Goal: Entertainment & Leisure: Consume media (video, audio)

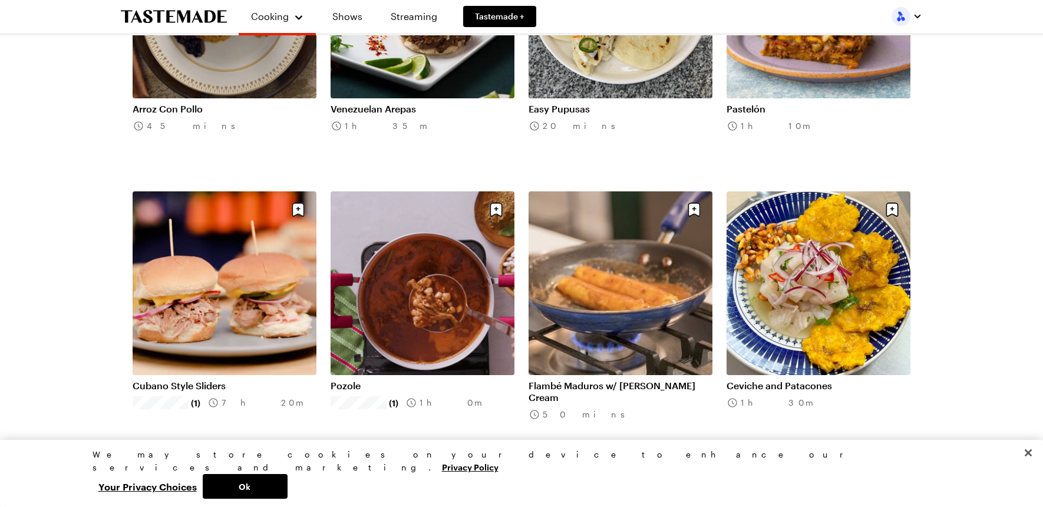
scroll to position [825, 0]
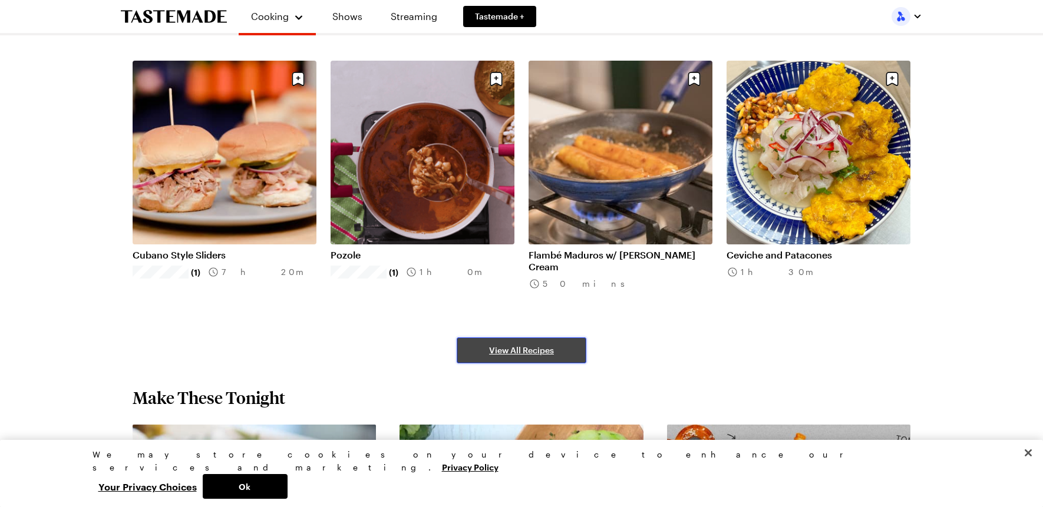
click at [515, 354] on span "View All Recipes" at bounding box center [521, 351] width 65 height 12
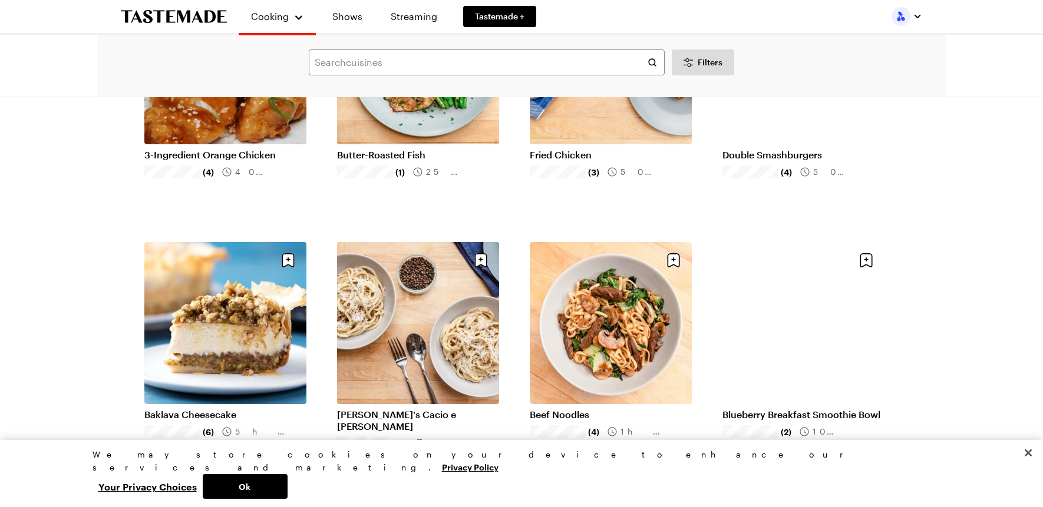
scroll to position [1237, 0]
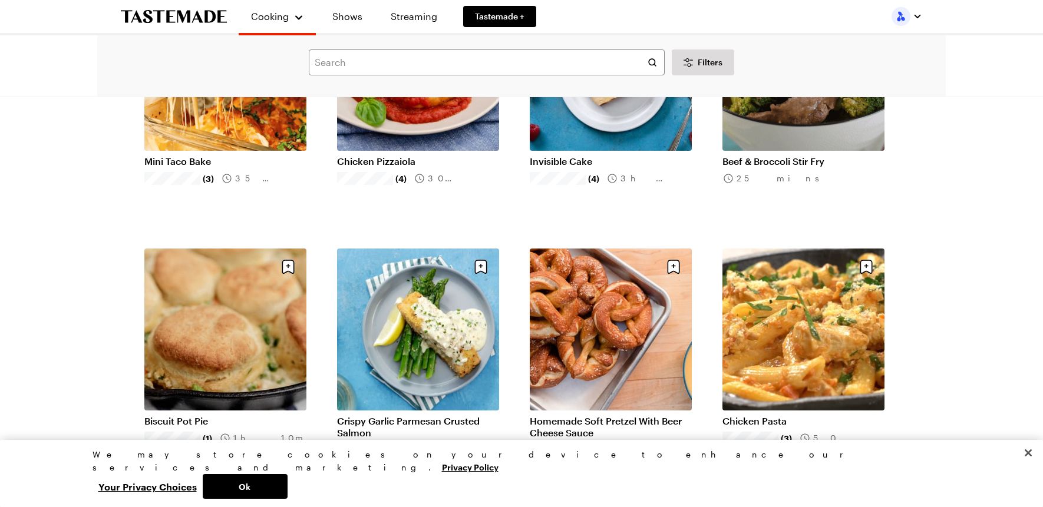
scroll to position [2121, 0]
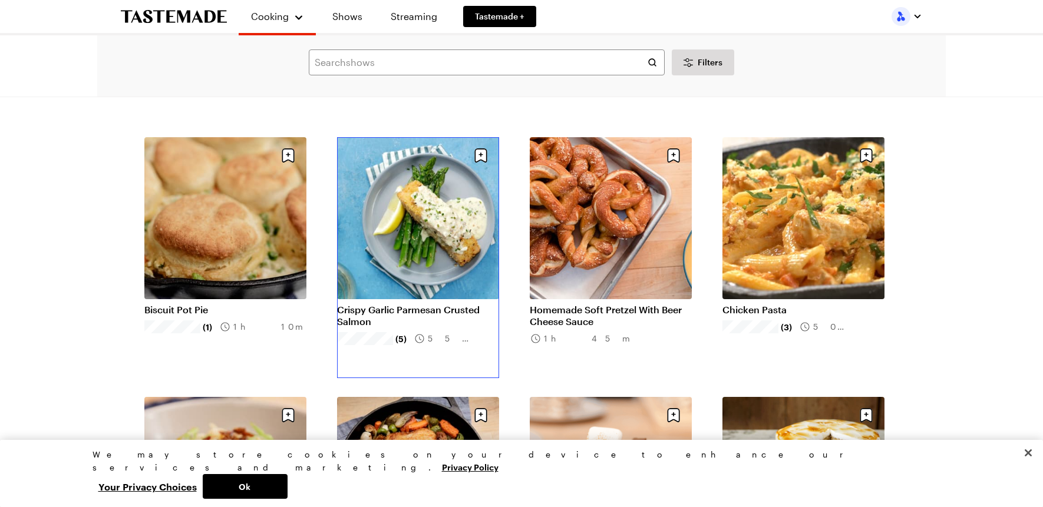
click at [434, 304] on link "Crispy Garlic Parmesan Crusted Salmon" at bounding box center [418, 316] width 162 height 24
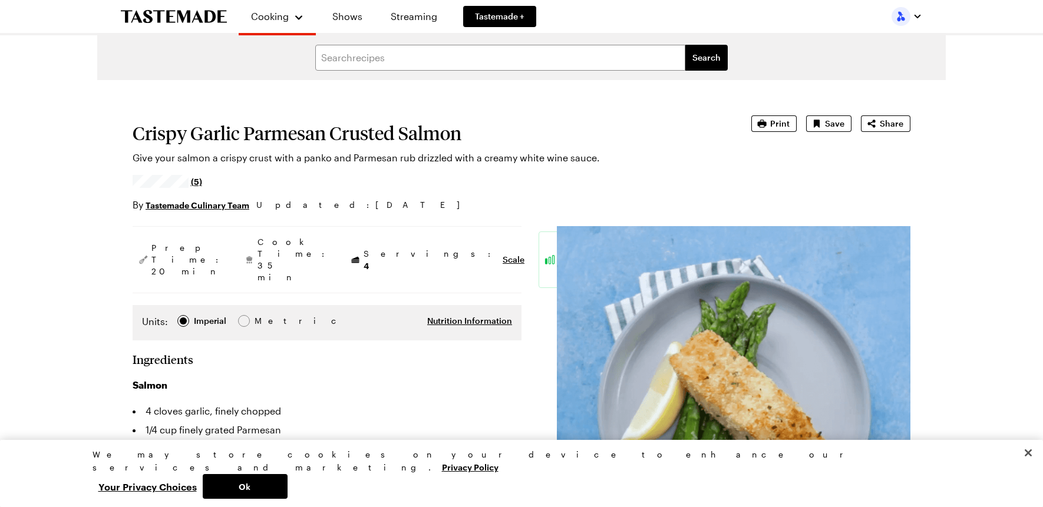
type textarea "x"
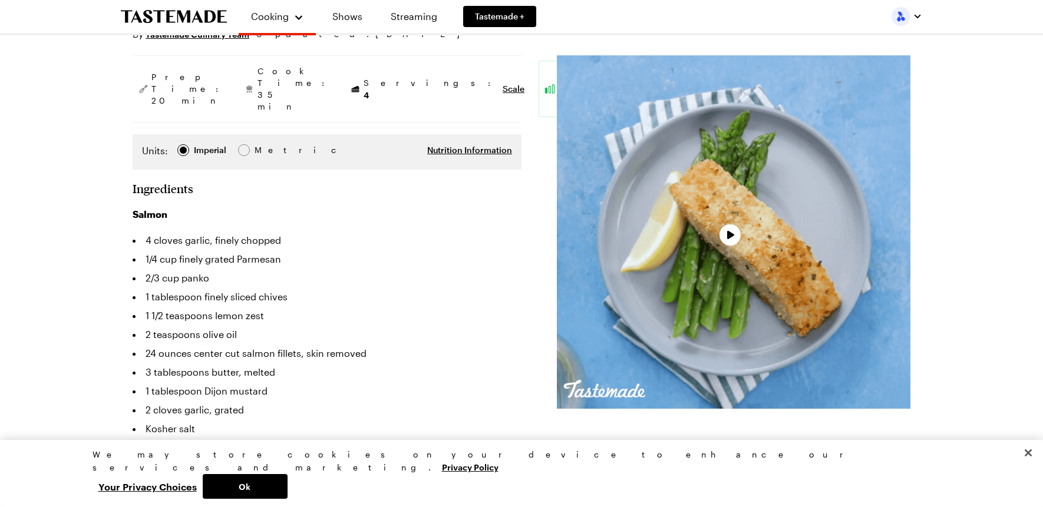
scroll to position [177, 0]
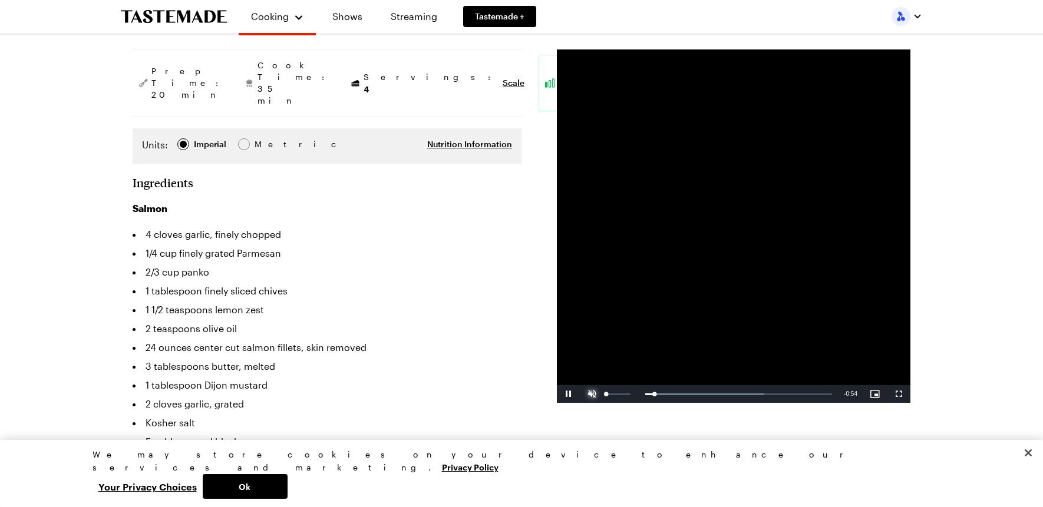
click at [593, 394] on span "Video Player" at bounding box center [592, 394] width 24 height 0
drag, startPoint x: 620, startPoint y: 399, endPoint x: 611, endPoint y: 397, distance: 8.4
click at [611, 397] on div "22%" at bounding box center [617, 394] width 29 height 18
click at [569, 394] on span "Video Player" at bounding box center [569, 394] width 24 height 0
